Goal: Task Accomplishment & Management: Manage account settings

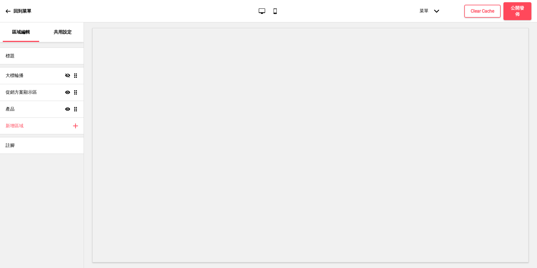
click at [9, 12] on icon at bounding box center [8, 11] width 5 height 5
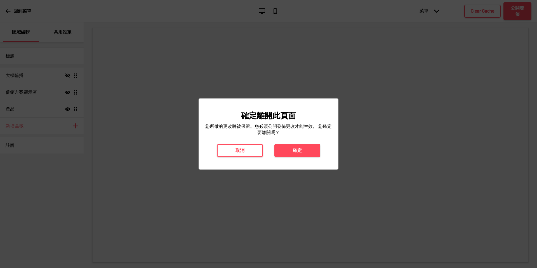
click at [289, 143] on div "確定離開此頁面 您所做的更改將被保留。您必須公開發佈更改才能生效。 您確定要離開嗎？ 取消 確定" at bounding box center [268, 134] width 129 height 46
click at [290, 149] on button "確定" at bounding box center [297, 150] width 46 height 13
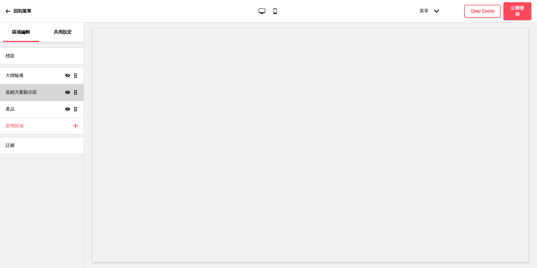
click at [64, 90] on div "促銷方案顯示區 顯示 拖曳" at bounding box center [42, 92] width 84 height 17
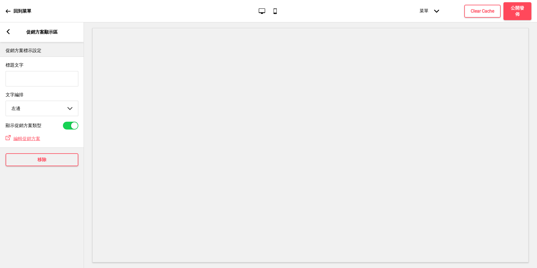
click at [8, 38] on div "箭頭left 促銷方案顯示區" at bounding box center [42, 32] width 84 height 20
click at [8, 35] on div "箭頭left 促銷方案顯示區" at bounding box center [42, 32] width 84 height 20
click at [8, 31] on rect at bounding box center [8, 31] width 5 height 5
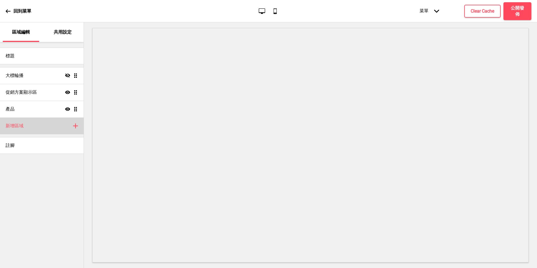
click at [40, 128] on div "新增區域 加上" at bounding box center [42, 125] width 84 height 17
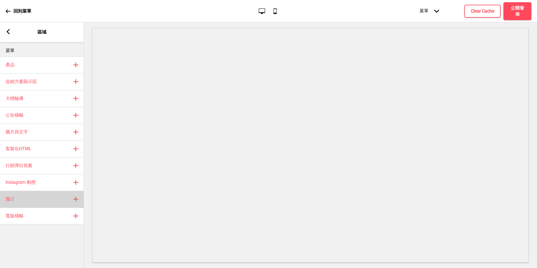
click at [46, 194] on div "预订 加上" at bounding box center [42, 199] width 84 height 17
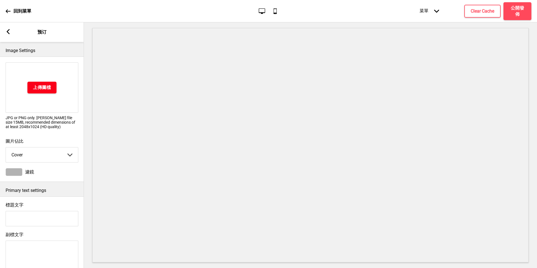
scroll to position [237, 0]
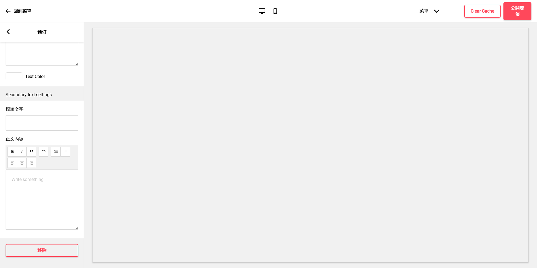
click at [13, 33] on div "箭頭left 预订" at bounding box center [42, 32] width 84 height 20
click at [8, 32] on rect at bounding box center [8, 31] width 5 height 5
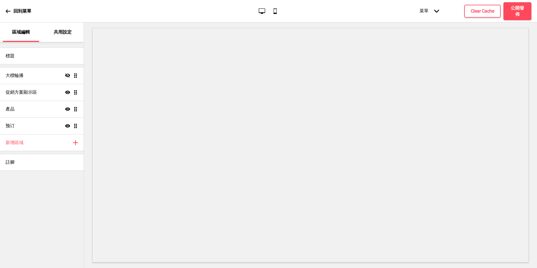
click at [68, 28] on div "共用設定" at bounding box center [63, 32] width 36 height 20
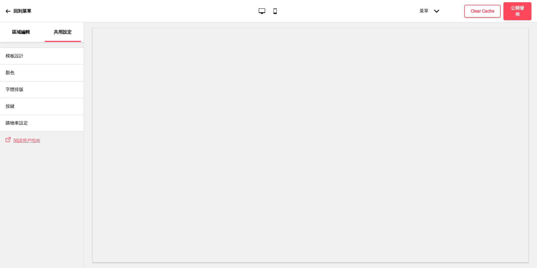
click at [22, 29] on p "區域編輯" at bounding box center [21, 32] width 18 height 6
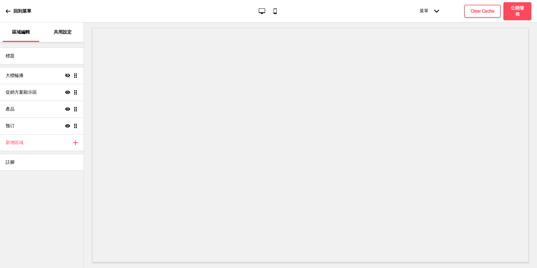
click at [22, 29] on p "區域編輯" at bounding box center [21, 32] width 18 height 6
click at [35, 59] on div "標題" at bounding box center [42, 56] width 84 height 17
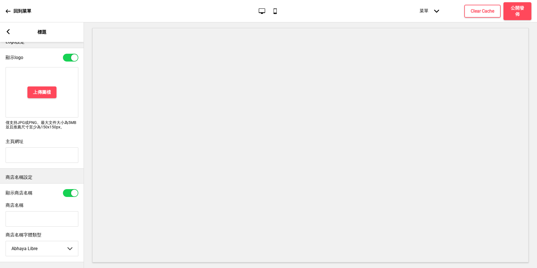
scroll to position [6, 0]
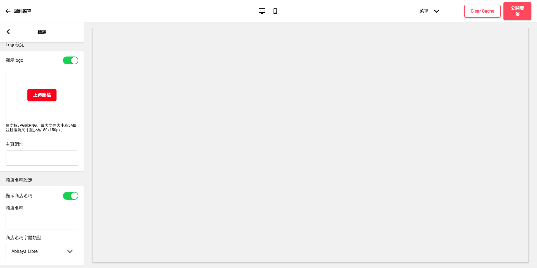
click at [50, 93] on h4 "上傳圖檔" at bounding box center [42, 95] width 18 height 6
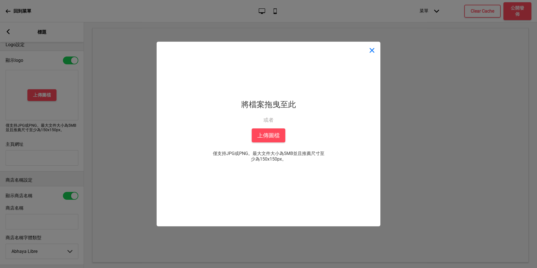
click at [368, 51] on button "Close" at bounding box center [371, 50] width 17 height 17
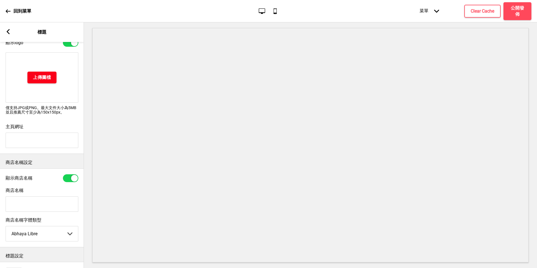
scroll to position [57, 0]
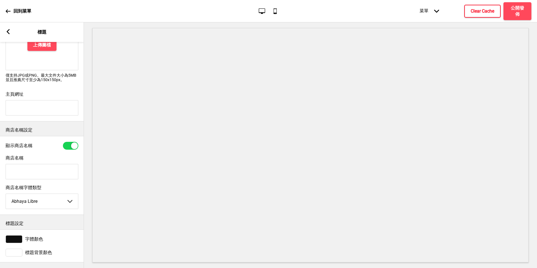
click at [474, 11] on h4 "Clear Cache" at bounding box center [481, 11] width 23 height 6
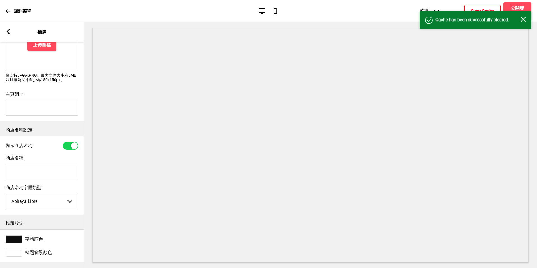
click at [525, 20] on icon "關閉" at bounding box center [523, 19] width 5 height 5
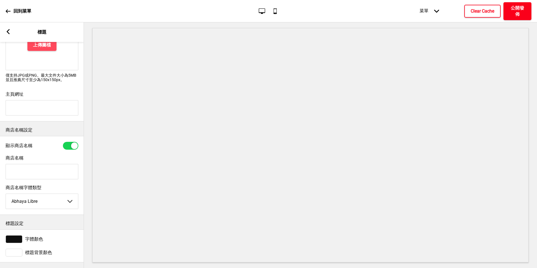
click at [521, 9] on h4 "公開發佈" at bounding box center [517, 11] width 17 height 12
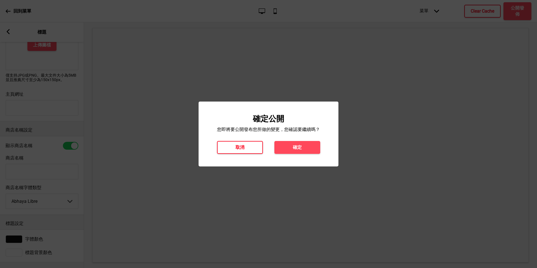
click at [234, 144] on button "取消" at bounding box center [240, 147] width 46 height 13
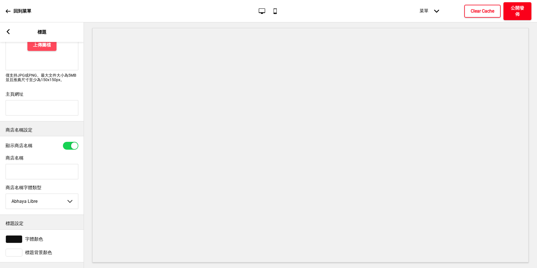
scroll to position [0, 0]
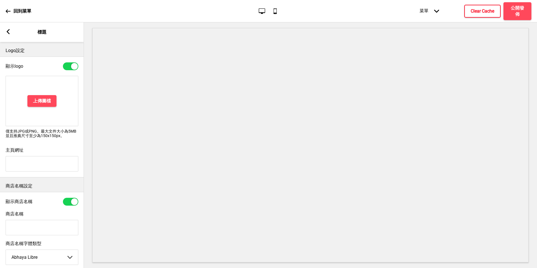
click at [7, 31] on rect at bounding box center [8, 31] width 5 height 5
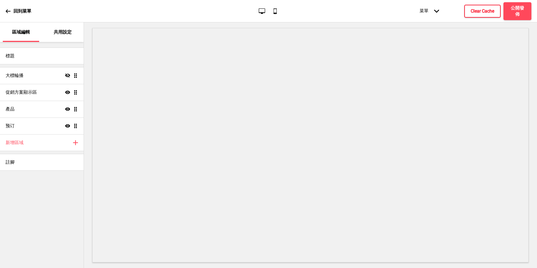
click at [51, 29] on div "共用設定" at bounding box center [63, 32] width 36 height 20
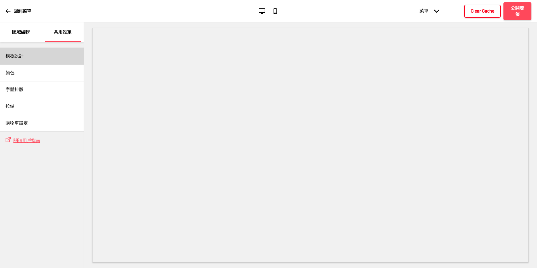
click at [49, 54] on div "模板設計" at bounding box center [42, 56] width 84 height 17
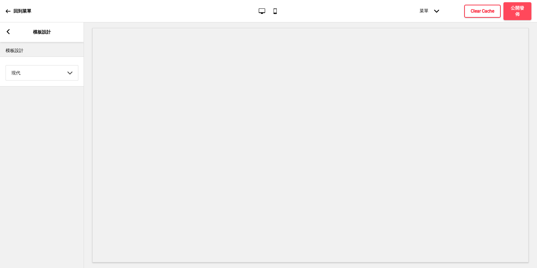
click at [47, 69] on select "Coffee 對比 深沉 大地 海洋 極簡 現代 Oddle 柔和 Yellow Fruits 自訂" at bounding box center [42, 72] width 72 height 15
select select "pastel"
click at [6, 65] on select "Coffee 對比 深沉 大地 海洋 極簡 現代 Oddle 柔和 Yellow Fruits 自訂" at bounding box center [42, 72] width 72 height 15
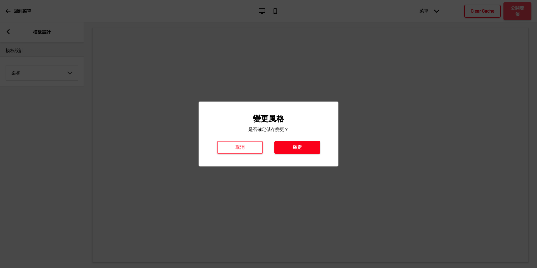
click at [294, 146] on h4 "確定" at bounding box center [297, 147] width 9 height 6
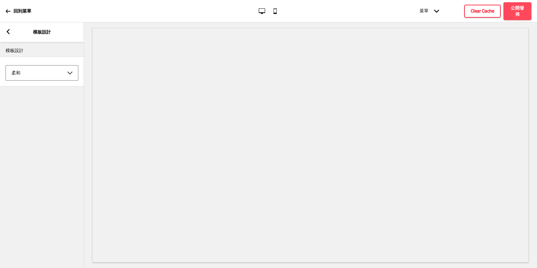
click at [9, 30] on icon at bounding box center [8, 31] width 3 height 5
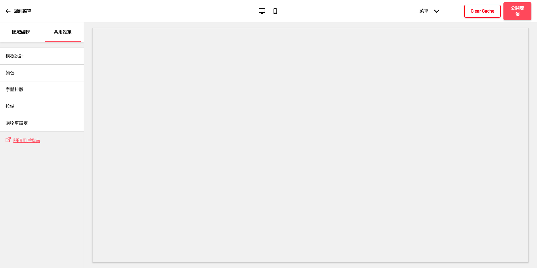
click at [9, 30] on div "區域編輯" at bounding box center [21, 32] width 36 height 20
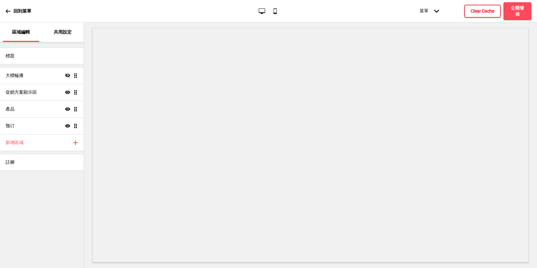
click at [9, 30] on div "區域編輯" at bounding box center [21, 32] width 36 height 20
click at [6, 12] on icon at bounding box center [8, 11] width 5 height 5
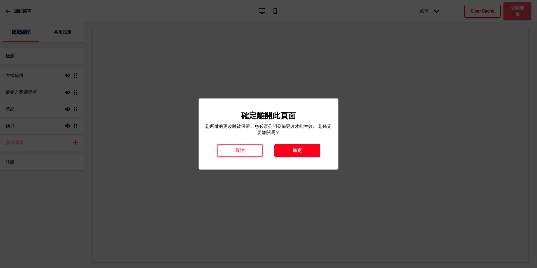
click at [304, 153] on button "確定" at bounding box center [297, 150] width 46 height 13
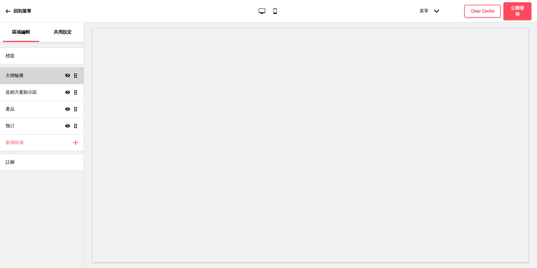
click at [68, 76] on icon at bounding box center [67, 75] width 5 height 4
click at [68, 76] on icon at bounding box center [67, 75] width 5 height 3
click at [510, 9] on h4 "公開發佈" at bounding box center [517, 11] width 17 height 12
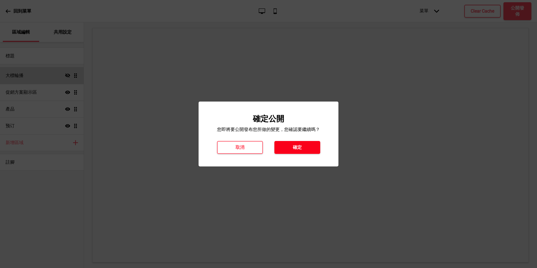
click at [290, 142] on button "確定" at bounding box center [297, 147] width 46 height 13
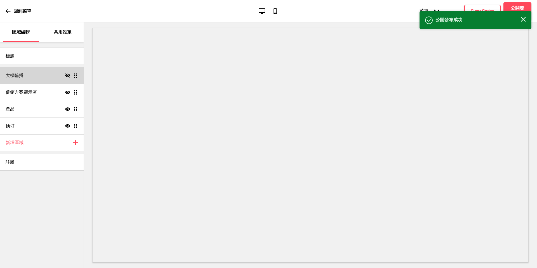
click at [527, 18] on div "成功 公開發布成功 關閉" at bounding box center [475, 20] width 112 height 18
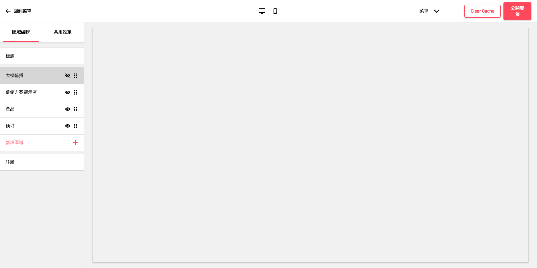
click at [436, 11] on icon at bounding box center [436, 11] width 5 height 3
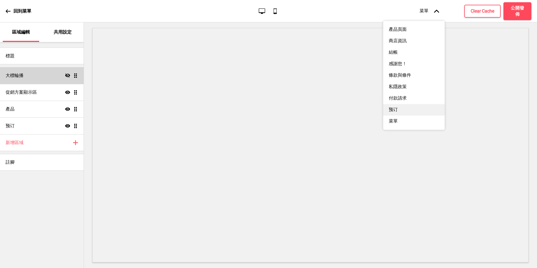
click at [408, 115] on div "预订" at bounding box center [414, 109] width 62 height 11
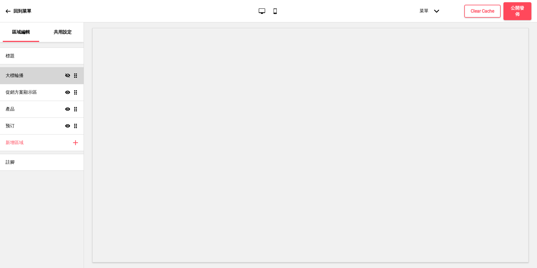
click at [436, 9] on icon "箭頭down" at bounding box center [436, 11] width 5 height 5
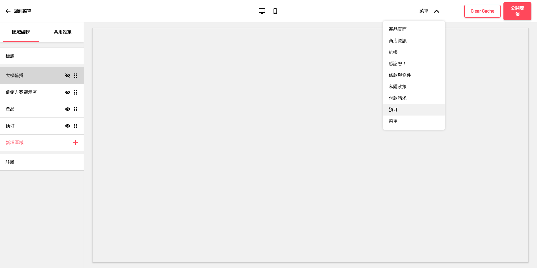
click at [411, 108] on div "预订" at bounding box center [414, 109] width 62 height 11
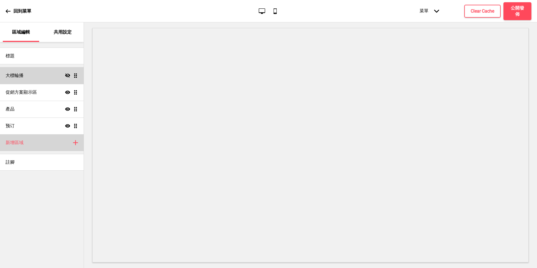
click at [56, 140] on div "新增區域 加上" at bounding box center [42, 142] width 84 height 17
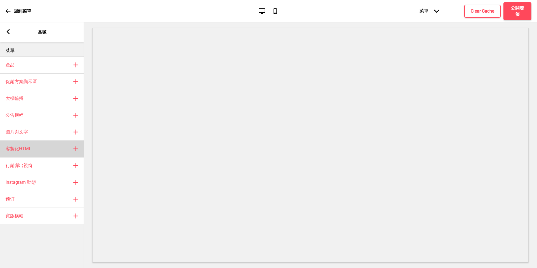
click at [50, 152] on div "客製化HTML 加上" at bounding box center [42, 148] width 84 height 17
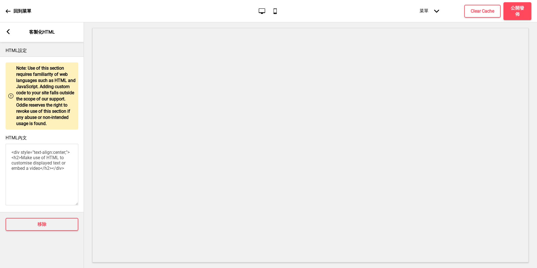
click at [40, 102] on p "Note: Use of this section requires familiarity of web languages such as HTML an…" at bounding box center [45, 96] width 59 height 62
click at [51, 174] on textarea "<div style="text-align:center;"><h2>Make use of HTML to customise displayed tex…" at bounding box center [42, 175] width 73 height 62
type textarea "<div style="text-align:center;"><h2>Make use of HTML to customise displayed tex…"
click at [9, 32] on rect at bounding box center [8, 31] width 5 height 5
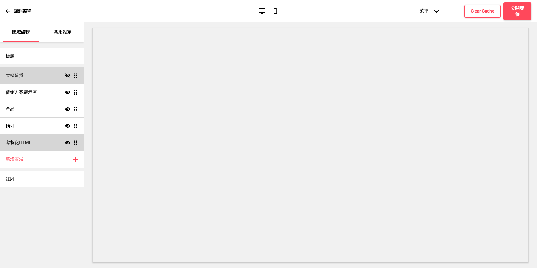
click at [68, 143] on icon "顯示" at bounding box center [67, 142] width 5 height 5
click at [68, 143] on icon "隱藏" at bounding box center [67, 142] width 5 height 5
click at [75, 144] on ul "大標輪播 隱藏 拖曳 促銷方案顯示區 顯示 拖曳 產品 顯示 拖曳 预订 顯示 拖曳 客製化HTML 顯示 拖曳" at bounding box center [42, 109] width 84 height 84
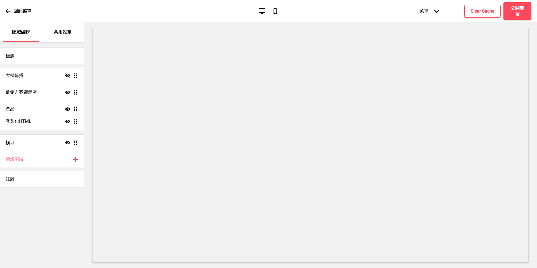
drag, startPoint x: 75, startPoint y: 144, endPoint x: 56, endPoint y: 122, distance: 28.9
click at [56, 122] on ul "大標輪播 隱藏 拖曳 促銷方案顯示區 顯示 拖曳 產品 顯示 拖曳 预订 顯示 拖曳 客製化HTML 顯示 拖曳" at bounding box center [42, 109] width 84 height 84
drag, startPoint x: 64, startPoint y: 53, endPoint x: 58, endPoint y: 82, distance: 30.4
click at [58, 82] on div "標題 大標輪播 隱藏 拖曳 促銷方案顯示區 顯示 拖曳 產品 顯示 拖曳 客製化HTML 顯示 拖曳 预订 顯示 拖曳 新增區域 加上 註腳" at bounding box center [42, 114] width 84 height 145
click at [66, 30] on p "共用設定" at bounding box center [63, 32] width 18 height 6
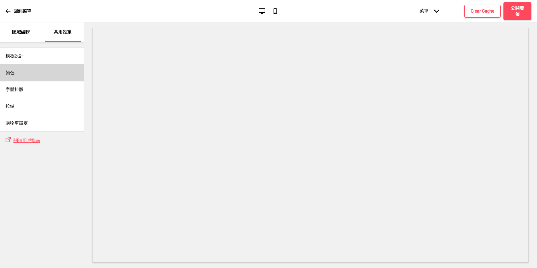
click at [27, 67] on div "顏色" at bounding box center [42, 72] width 84 height 17
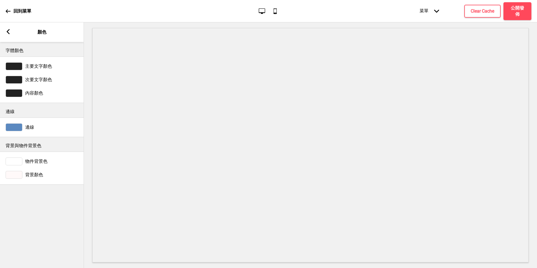
click at [18, 93] on div at bounding box center [14, 93] width 17 height 8
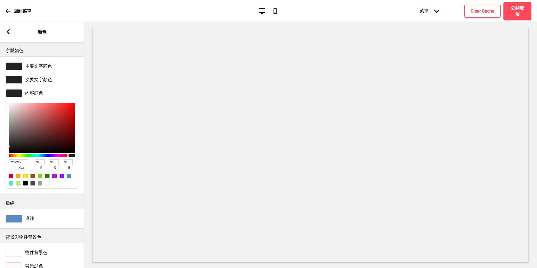
click at [50, 111] on div at bounding box center [42, 128] width 67 height 50
type input "D45151"
type input "212"
type input "81"
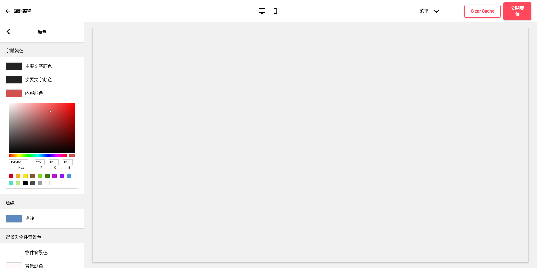
click at [50, 111] on div at bounding box center [49, 111] width 1 height 1
type input "D45050"
type input "80"
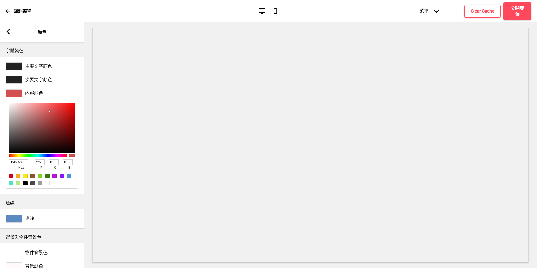
click at [21, 129] on div at bounding box center [42, 128] width 67 height 50
type input "776161"
type input "119"
type input "97"
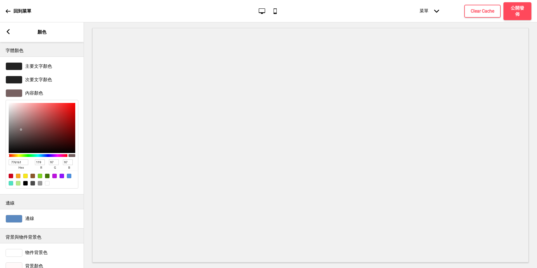
click at [21, 129] on div at bounding box center [20, 129] width 1 height 1
click at [16, 137] on div at bounding box center [42, 128] width 67 height 50
type input "4F4646"
type input "79"
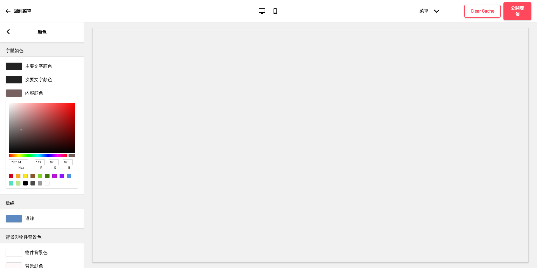
type input "70"
click at [16, 137] on div at bounding box center [16, 137] width 1 height 1
click at [12, 32] on div "箭頭left 顏色" at bounding box center [42, 32] width 84 height 20
click at [9, 31] on rect at bounding box center [8, 31] width 5 height 5
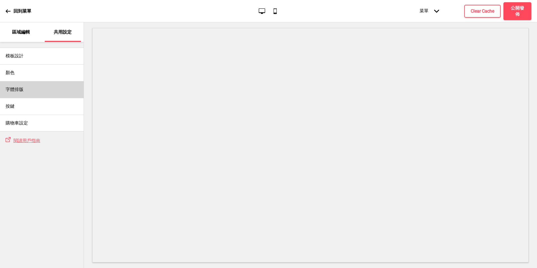
click at [24, 90] on div "字體排版" at bounding box center [42, 89] width 84 height 17
select select "Roboto"
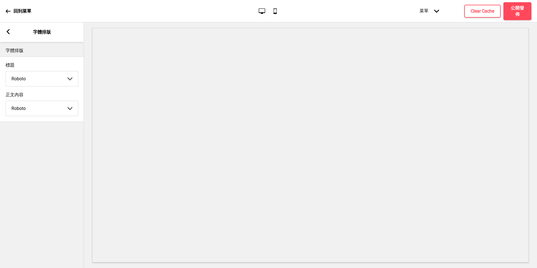
click at [45, 88] on div "標題 Roboto Abhaya Libre Abril Fatface Adobe Garamond Pro Arimo Arsenal Arvo Berk…" at bounding box center [42, 75] width 84 height 30
click at [40, 107] on select "Abhaya Libre Abril Fatface Adobe Garamond Pro Arimo Arsenal Arvo Berkshire Swas…" at bounding box center [42, 108] width 72 height 15
select select "Yeseva One"
click at [6, 101] on select "Abhaya Libre Abril Fatface Adobe Garamond Pro Arimo Arsenal Arvo Berkshire Swas…" at bounding box center [42, 108] width 72 height 15
click at [47, 76] on select "Abhaya Libre Abril Fatface Adobe Garamond Pro Arimo Arsenal Arvo Berkshire Swas…" at bounding box center [42, 78] width 72 height 15
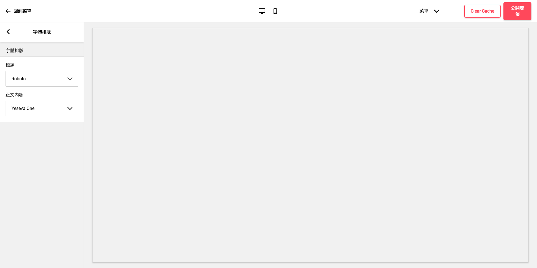
select select "Ubuntu"
click at [6, 72] on select "Abhaya Libre Abril Fatface Adobe Garamond Pro Arimo Arsenal Arvo Berkshire Swas…" at bounding box center [42, 78] width 72 height 15
click at [7, 32] on icon at bounding box center [8, 31] width 3 height 5
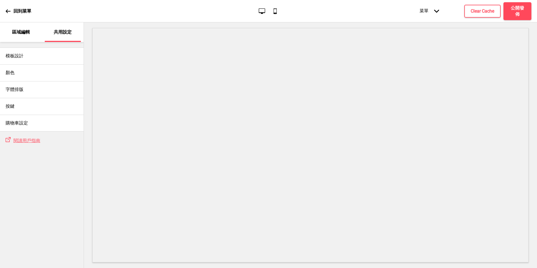
click at [260, 7] on div "回到菜單 桌面 行動電話 菜單 箭頭down 產品頁面 商店資訊 結帳 感謝您！ 條款與條件 私隱政策 付款請求 预订 菜單 Clear Cache 公開發佈" at bounding box center [268, 11] width 537 height 22
click at [270, 10] on div "桌面 行動電話" at bounding box center [268, 11] width 26 height 8
click at [276, 10] on icon "行動電話" at bounding box center [275, 11] width 8 height 8
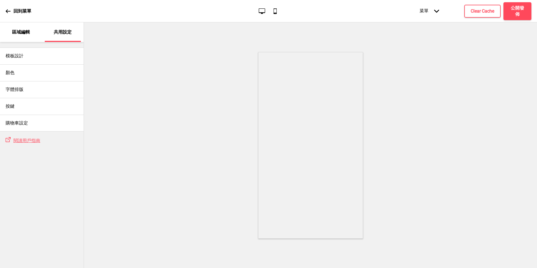
click at [276, 10] on icon "行動電話" at bounding box center [275, 11] width 8 height 8
click at [266, 11] on div "桌面 行動電話" at bounding box center [268, 11] width 26 height 8
click at [483, 12] on h4 "Clear Cache" at bounding box center [481, 11] width 23 height 6
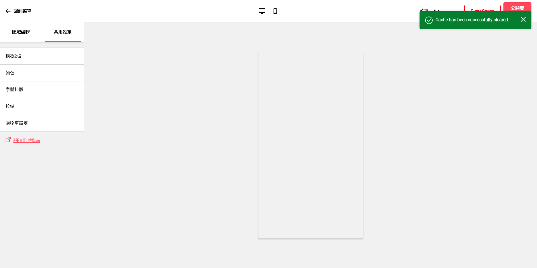
click at [524, 23] on div "成功 Cache has been successfully cleared. 關閉" at bounding box center [475, 20] width 101 height 7
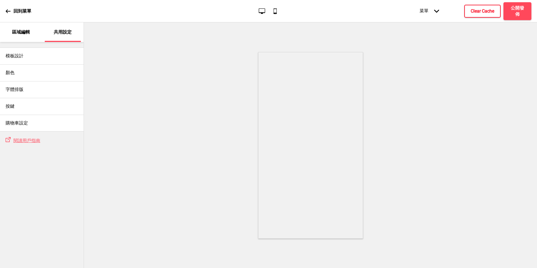
click at [25, 34] on p "區域編輯" at bounding box center [21, 32] width 18 height 6
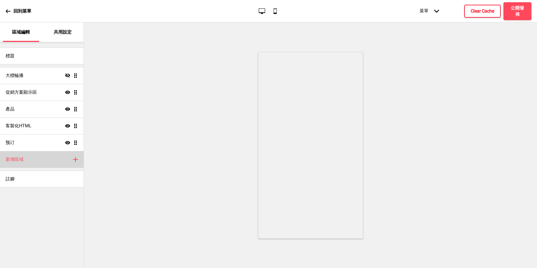
click at [16, 152] on div "新增區域 加上" at bounding box center [42, 159] width 84 height 17
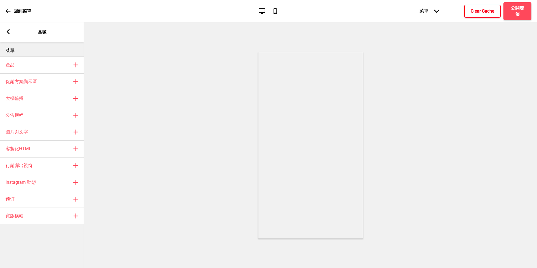
click at [12, 30] on div "箭頭left 區域" at bounding box center [42, 32] width 84 height 20
click at [9, 30] on rect at bounding box center [8, 31] width 5 height 5
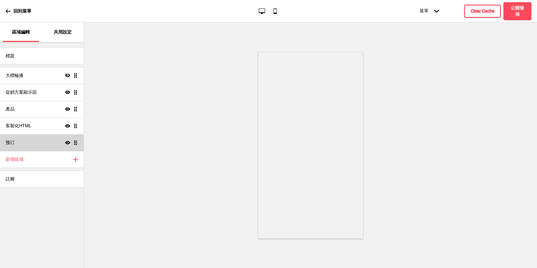
click at [21, 147] on div "预订 顯示 拖曳" at bounding box center [42, 142] width 84 height 17
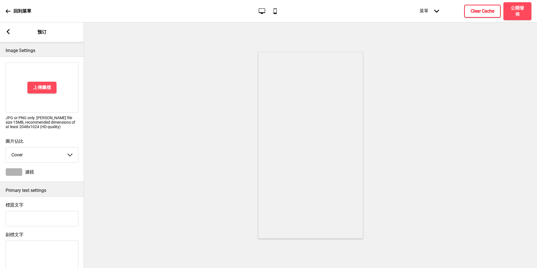
click at [21, 147] on div "Cover Cover Background 箭頭down" at bounding box center [42, 154] width 73 height 15
click at [46, 135] on div "上傳圖檔 JPG or PNG only. Max file size 15MB, recommended dimensions of at least 20…" at bounding box center [42, 98] width 84 height 76
click at [45, 156] on select "Cover Background" at bounding box center [42, 154] width 72 height 15
select select "background"
click at [6, 148] on select "Cover Background" at bounding box center [42, 154] width 72 height 15
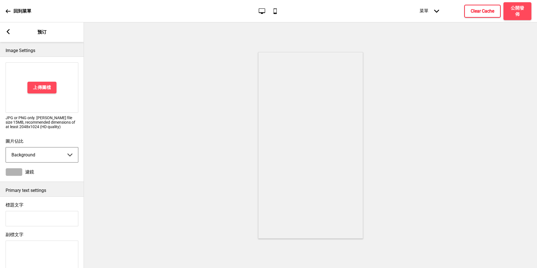
click at [9, 31] on rect at bounding box center [8, 31] width 5 height 5
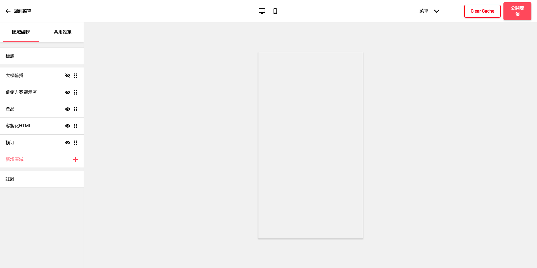
click at [64, 32] on p "共用設定" at bounding box center [63, 32] width 18 height 6
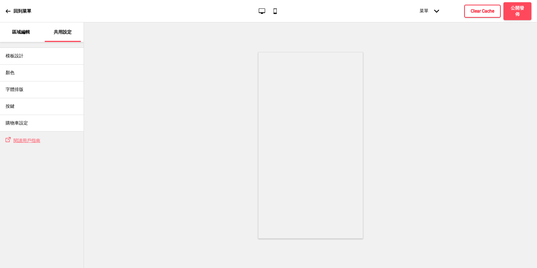
click at [11, 10] on div "回到菜單" at bounding box center [19, 11] width 26 height 15
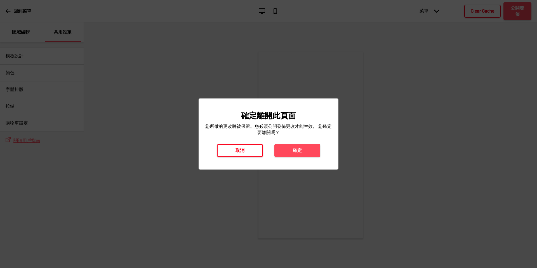
click at [246, 152] on button "取消" at bounding box center [240, 150] width 46 height 13
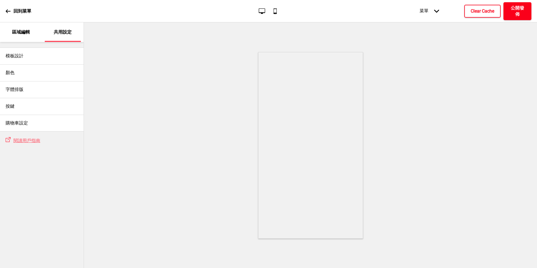
click at [525, 7] on h4 "公開發佈" at bounding box center [517, 11] width 17 height 12
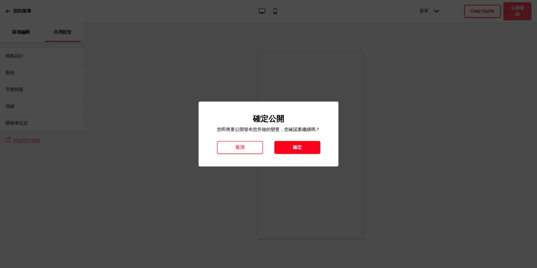
click at [309, 145] on button "確定" at bounding box center [297, 147] width 46 height 13
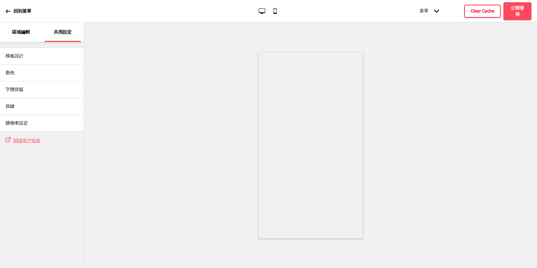
click at [21, 32] on p "區域編輯" at bounding box center [21, 32] width 18 height 6
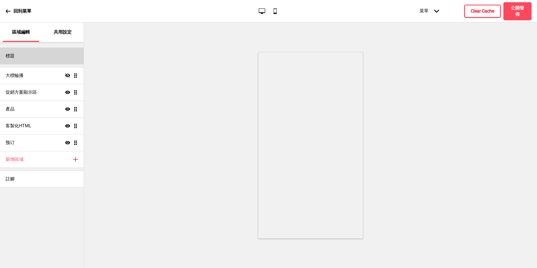
click at [29, 48] on div "標題" at bounding box center [42, 56] width 84 height 17
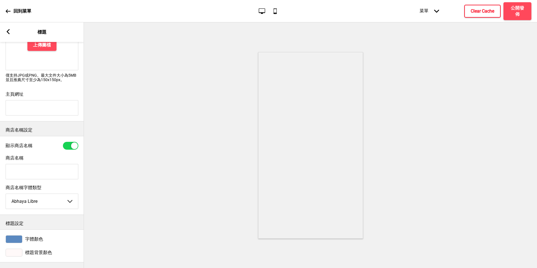
scroll to position [57, 0]
click at [25, 175] on input "商店名稱" at bounding box center [42, 171] width 73 height 15
type input "八相狸"
click at [33, 179] on div "商店名稱 八相狸" at bounding box center [42, 167] width 84 height 30
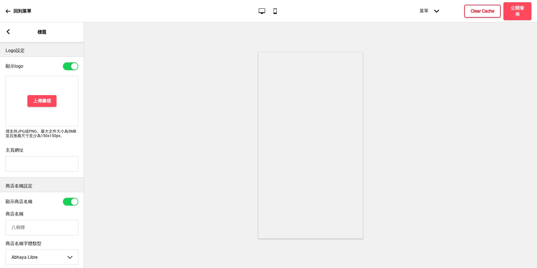
click at [33, 41] on div "箭頭left 標題" at bounding box center [42, 32] width 84 height 20
click at [12, 32] on div "箭頭left 標題" at bounding box center [42, 32] width 84 height 20
click at [7, 29] on div "箭頭left 標題" at bounding box center [42, 32] width 84 height 20
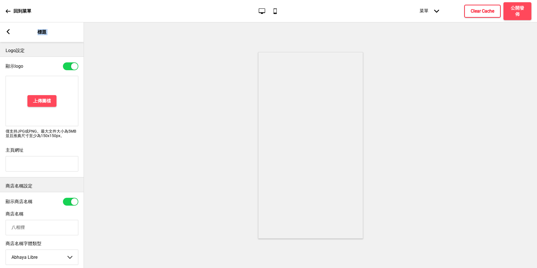
click at [7, 29] on div "箭頭left 標題" at bounding box center [42, 32] width 84 height 20
click at [11, 30] on div "箭頭left 標題" at bounding box center [42, 32] width 84 height 20
click at [8, 30] on icon at bounding box center [8, 31] width 3 height 5
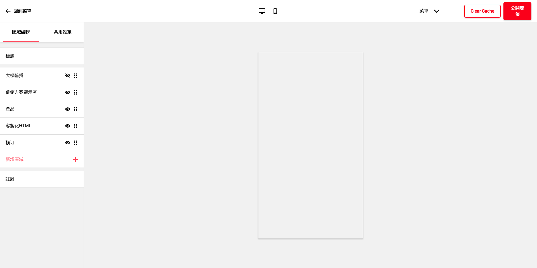
click at [522, 12] on h4 "公開發佈" at bounding box center [517, 11] width 17 height 12
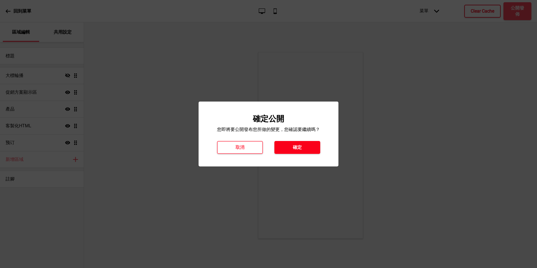
click at [306, 147] on button "確定" at bounding box center [297, 147] width 46 height 13
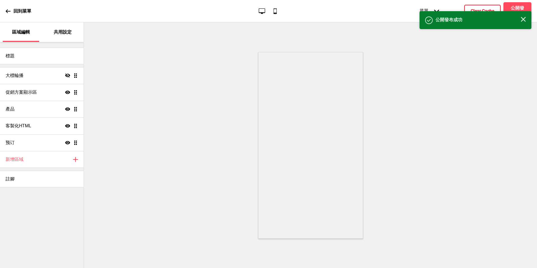
click at [403, 111] on div at bounding box center [310, 144] width 453 height 245
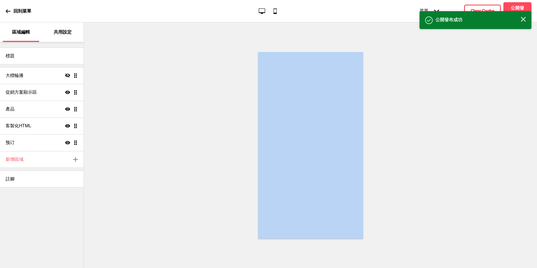
click at [403, 111] on div at bounding box center [310, 144] width 453 height 245
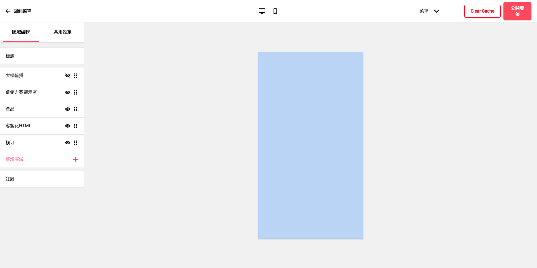
click at [262, 14] on icon "桌面" at bounding box center [262, 11] width 8 height 8
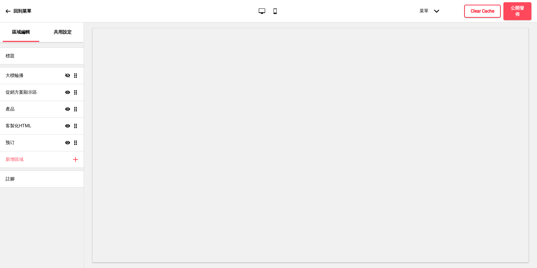
click at [276, 11] on icon "行動電話" at bounding box center [275, 11] width 8 height 8
click at [259, 11] on icon at bounding box center [262, 11] width 6 height 6
click at [62, 37] on div "共用設定" at bounding box center [63, 32] width 36 height 20
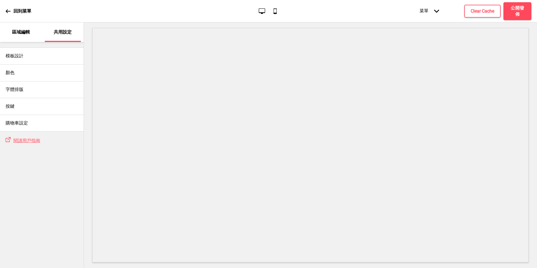
click at [62, 37] on div "共用設定" at bounding box center [63, 32] width 36 height 20
click at [29, 40] on div "區域編輯" at bounding box center [21, 32] width 36 height 20
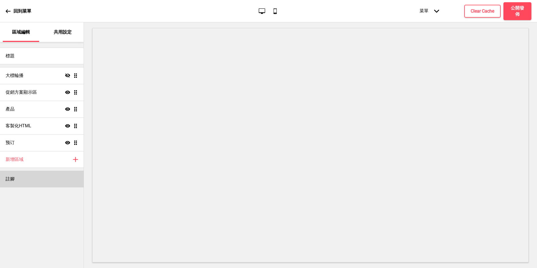
click at [48, 176] on div "註腳" at bounding box center [42, 179] width 84 height 17
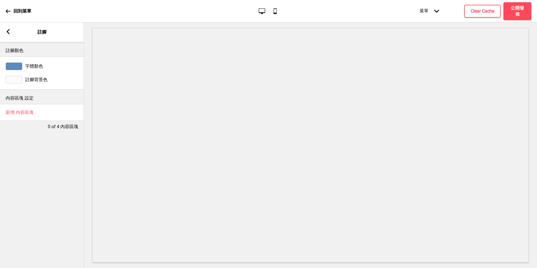
click at [11, 30] on div "箭頭left 註腳" at bounding box center [42, 32] width 84 height 20
click at [7, 31] on icon at bounding box center [8, 31] width 3 height 5
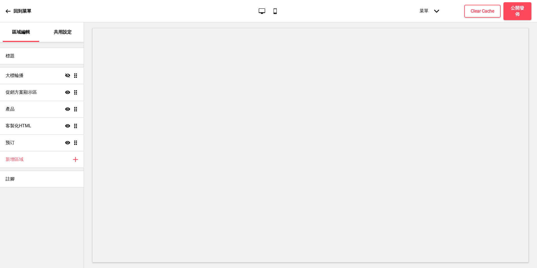
click at [275, 11] on icon "行動電話" at bounding box center [275, 11] width 8 height 8
click at [436, 10] on icon "箭頭down" at bounding box center [436, 11] width 5 height 5
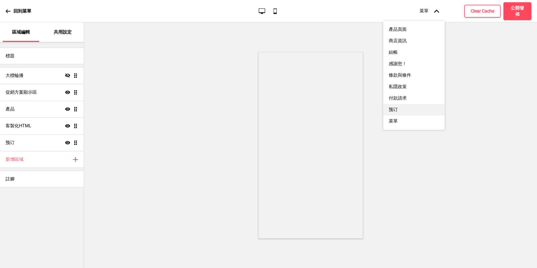
click at [408, 110] on div "预订" at bounding box center [414, 109] width 62 height 11
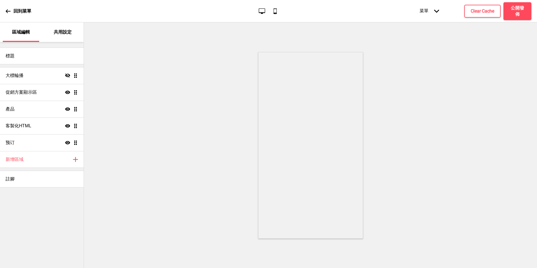
click at [428, 9] on div "菜單 箭頭down" at bounding box center [429, 11] width 31 height 17
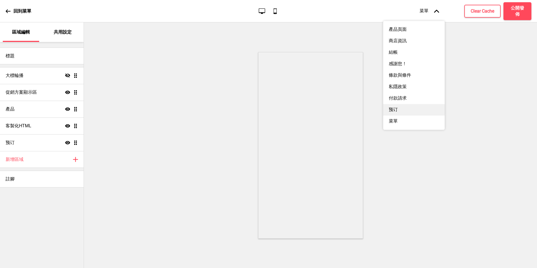
click at [422, 112] on div "预订" at bounding box center [414, 109] width 62 height 11
